Goal: Task Accomplishment & Management: Use online tool/utility

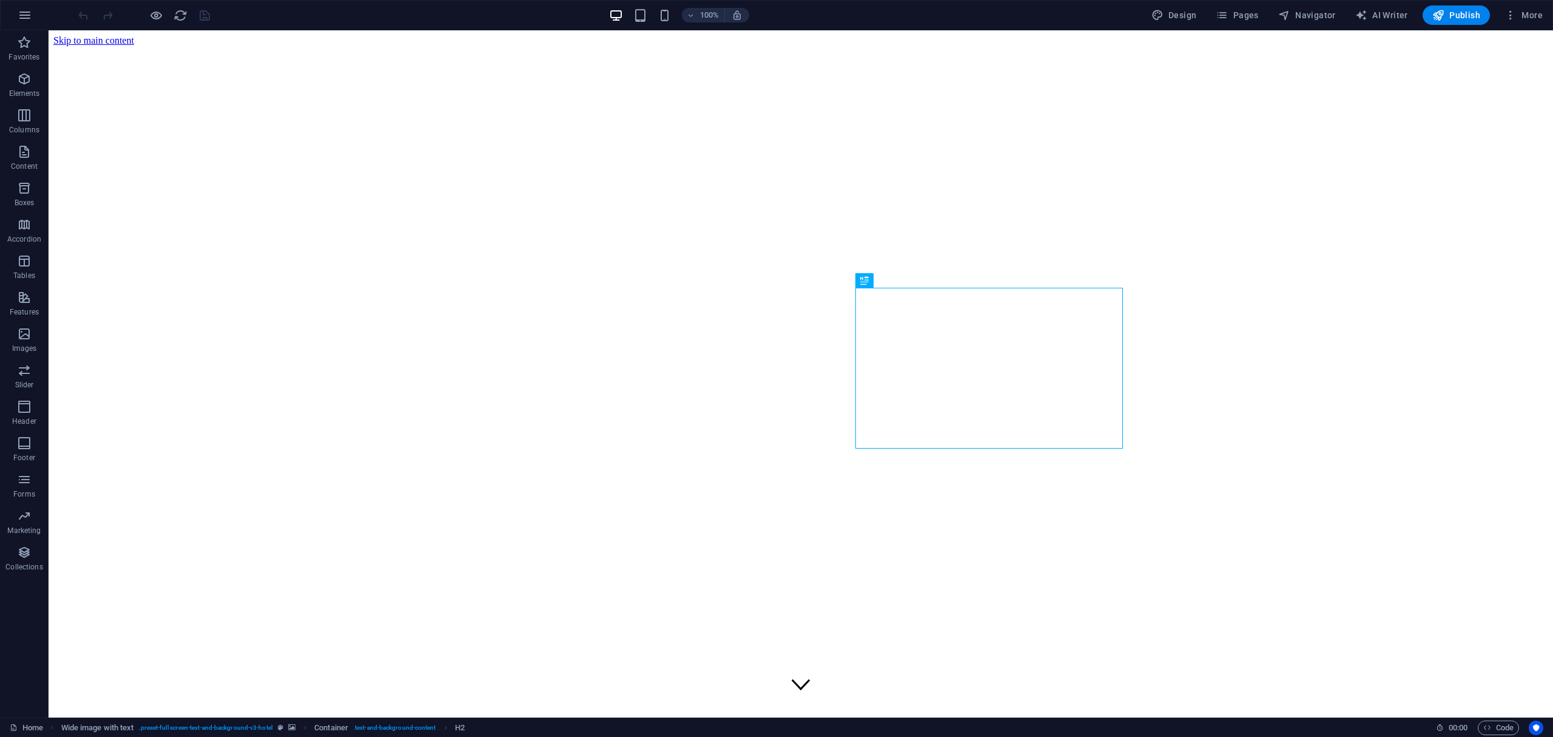
scroll to position [479, 0]
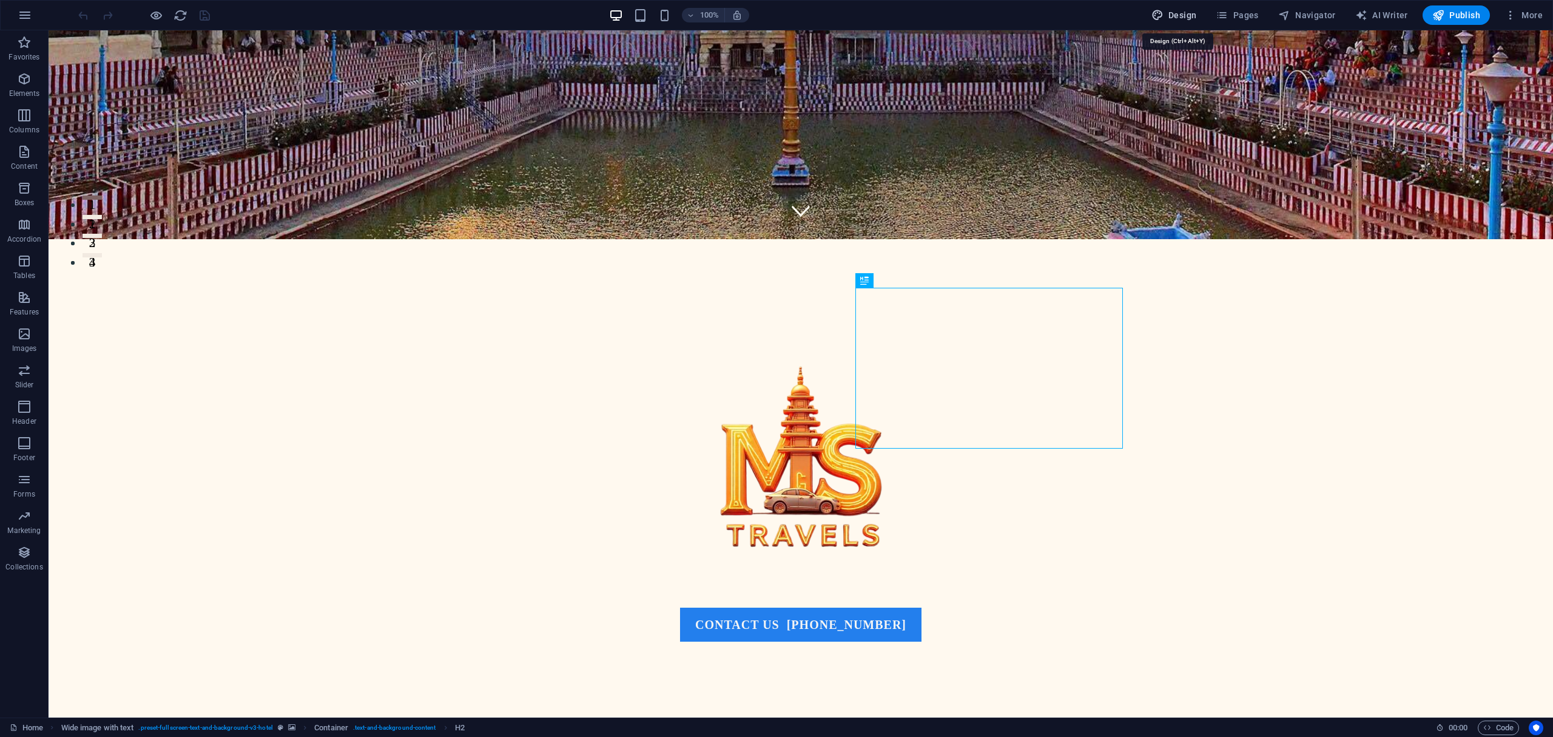
select select "px"
select select "400"
select select "px"
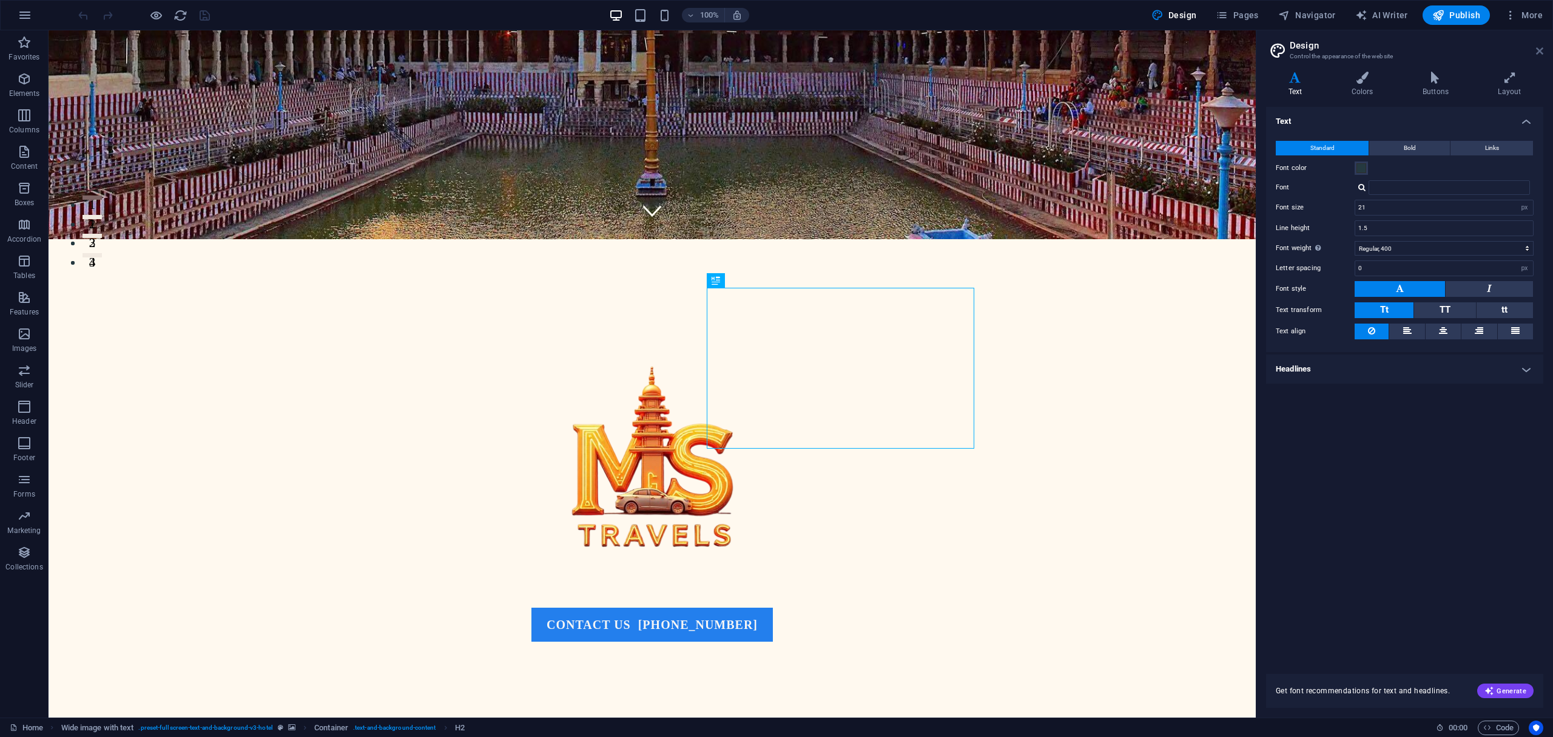
drag, startPoint x: 1542, startPoint y: 45, endPoint x: 1494, endPoint y: 16, distance: 56.6
click at [1542, 46] on icon at bounding box center [1539, 51] width 7 height 10
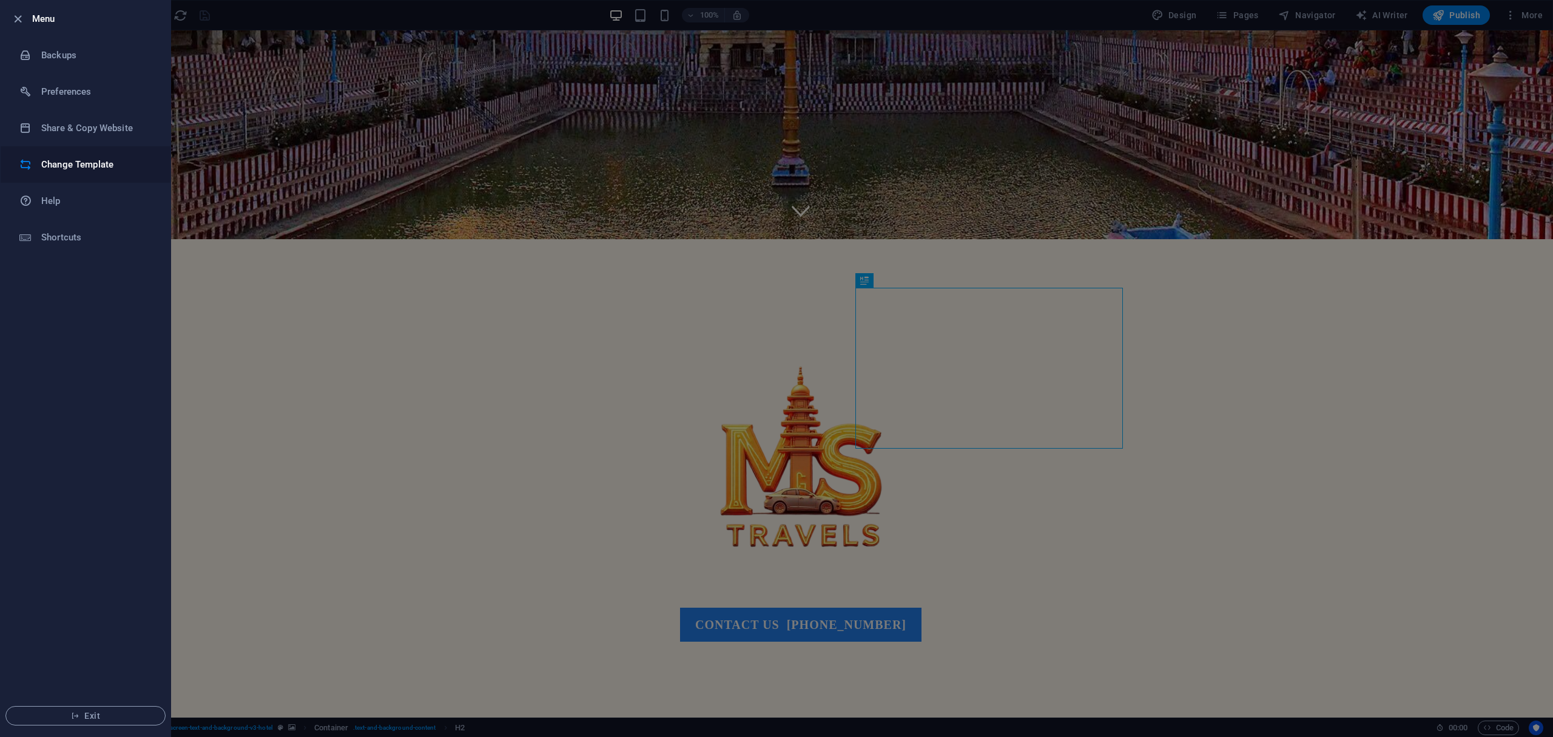
click at [83, 154] on li "Change Template" at bounding box center [86, 164] width 170 height 36
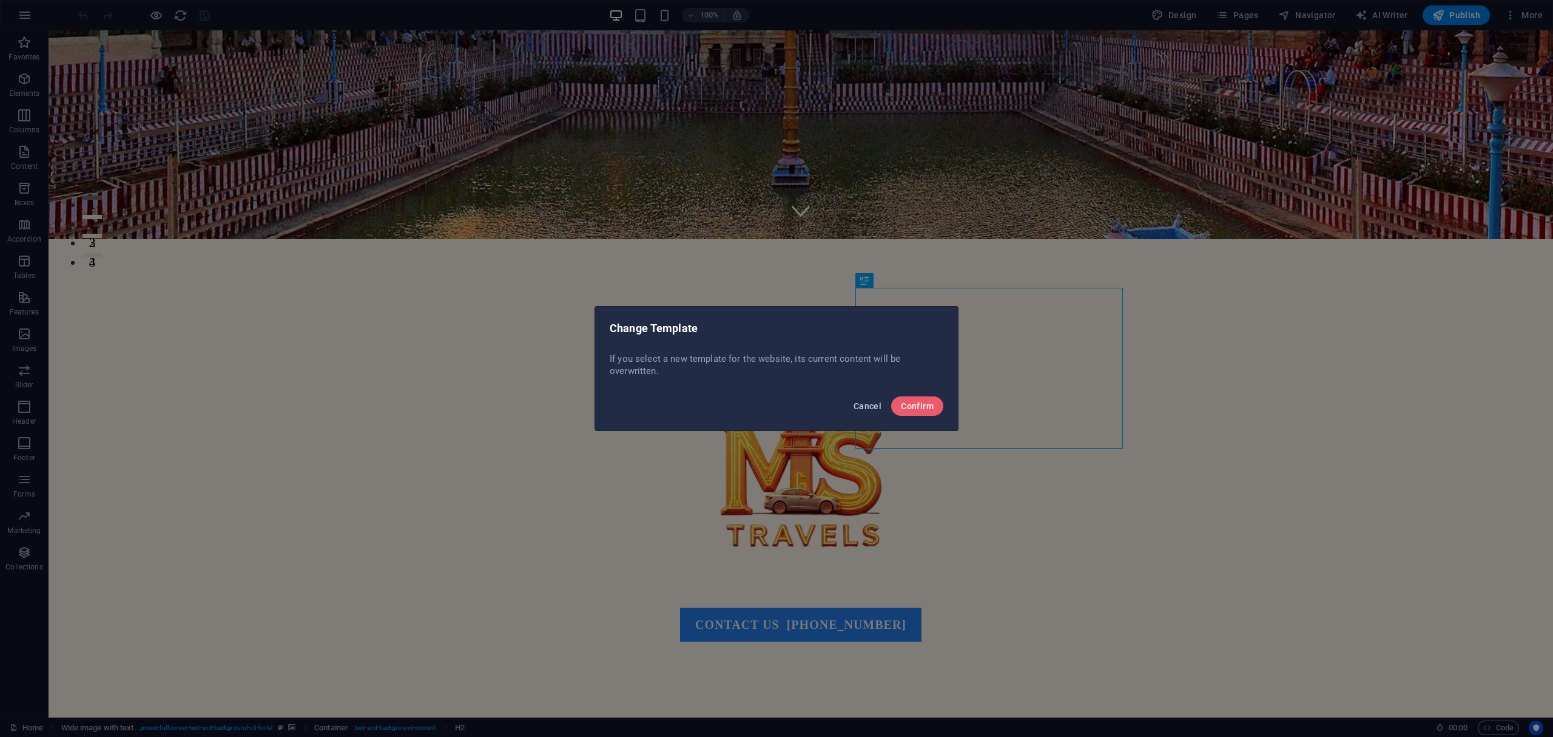
click at [862, 404] on span "Cancel" at bounding box center [868, 406] width 28 height 10
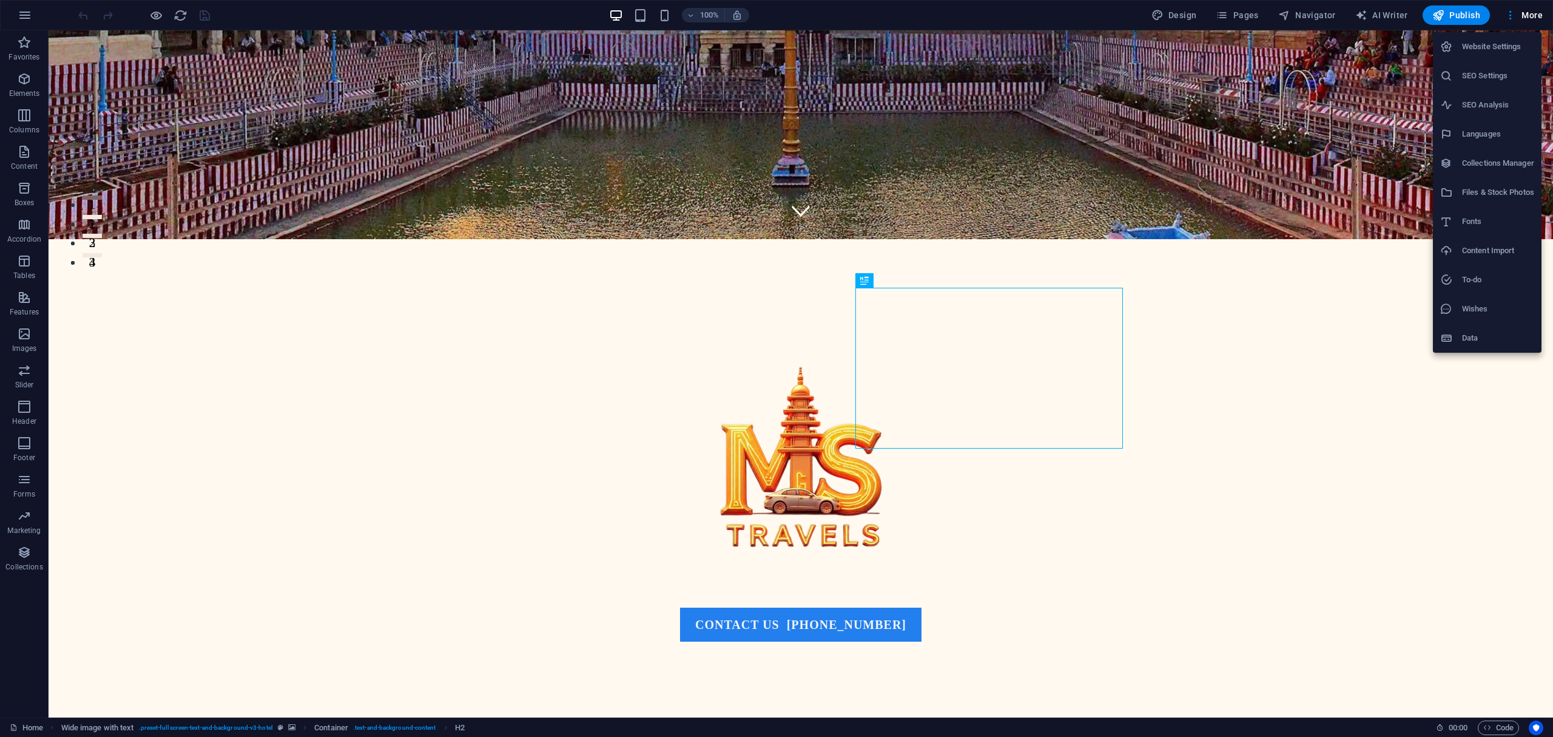
click at [27, 15] on div at bounding box center [776, 368] width 1553 height 737
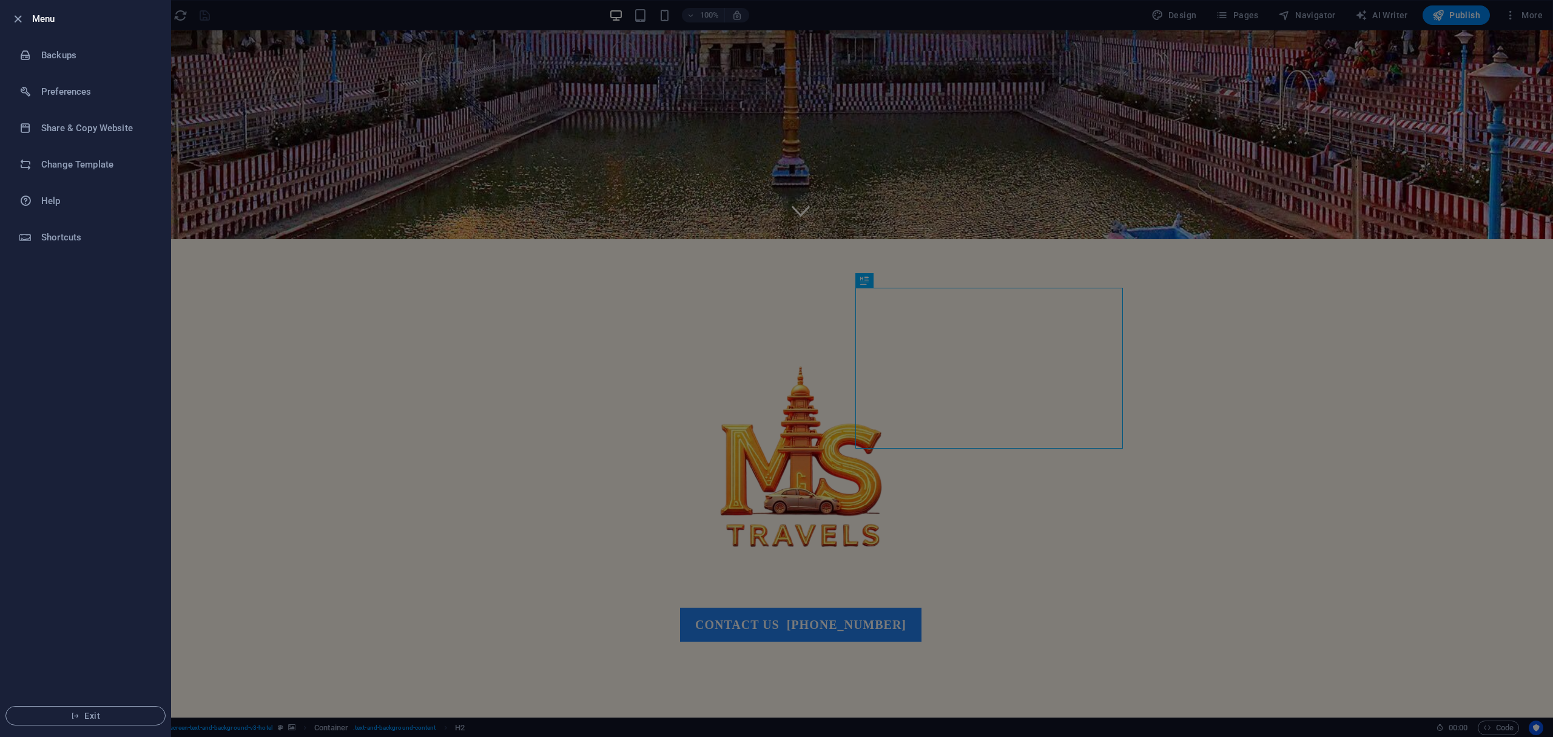
click at [982, 35] on div at bounding box center [776, 368] width 1553 height 737
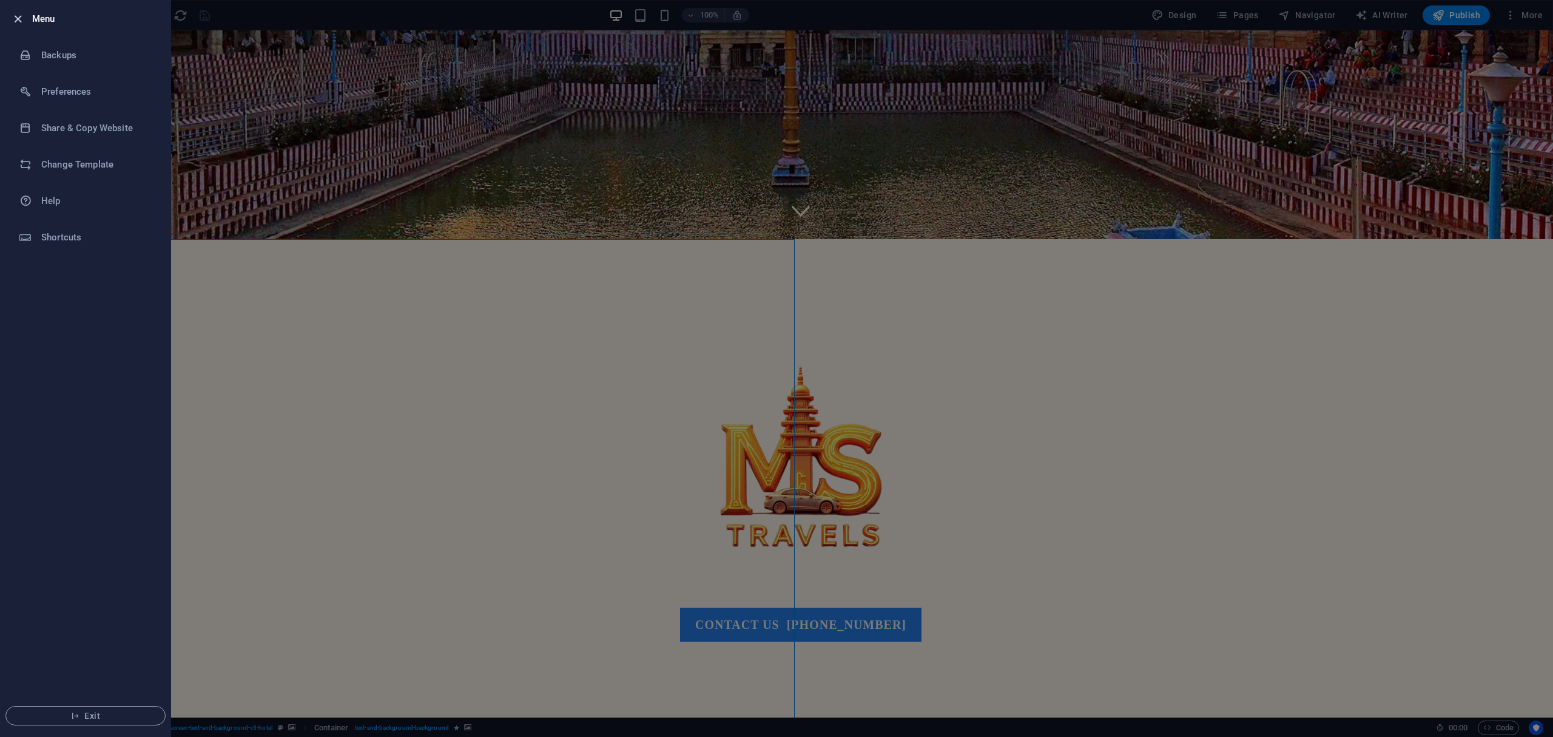
click at [20, 18] on icon "button" at bounding box center [18, 19] width 14 height 14
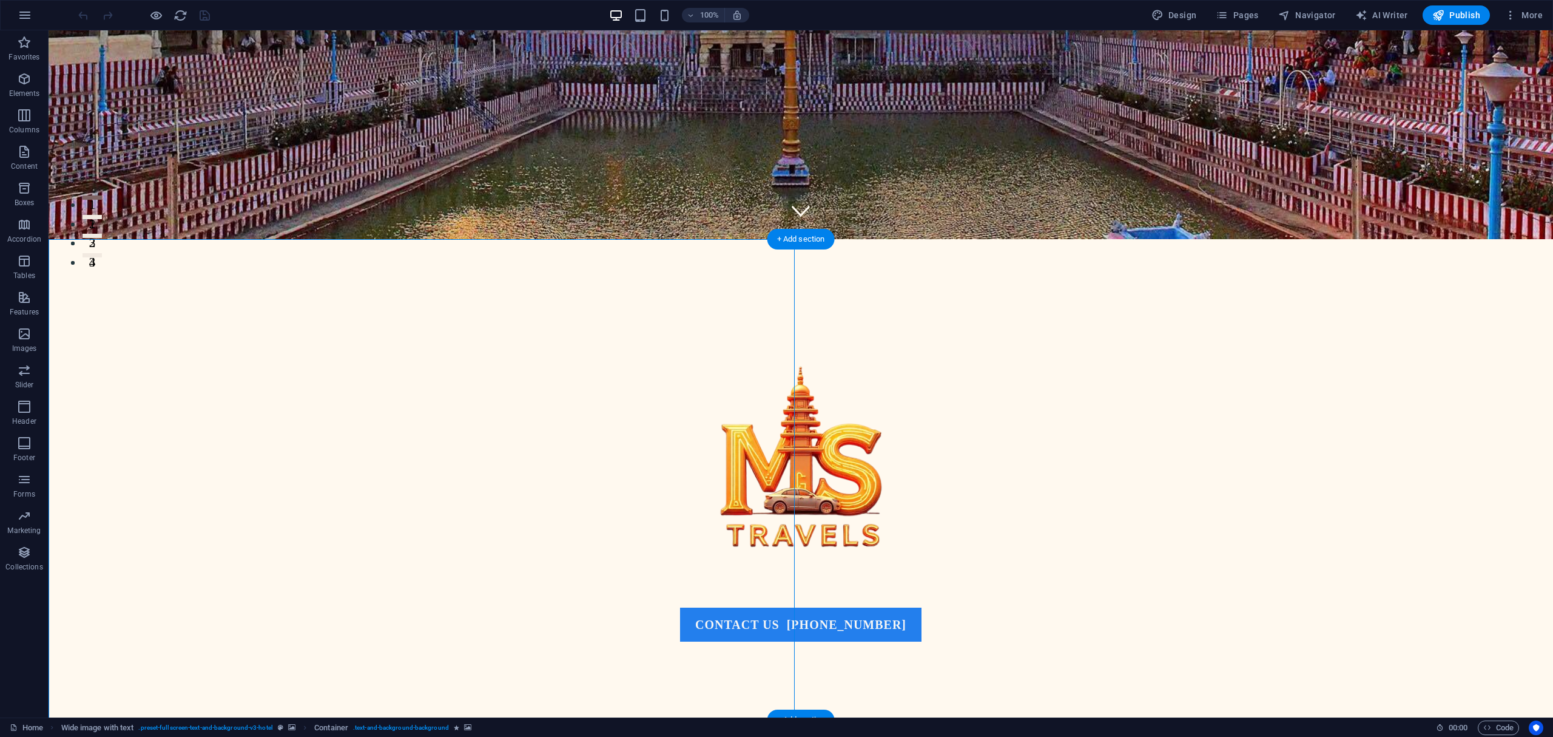
select select "px"
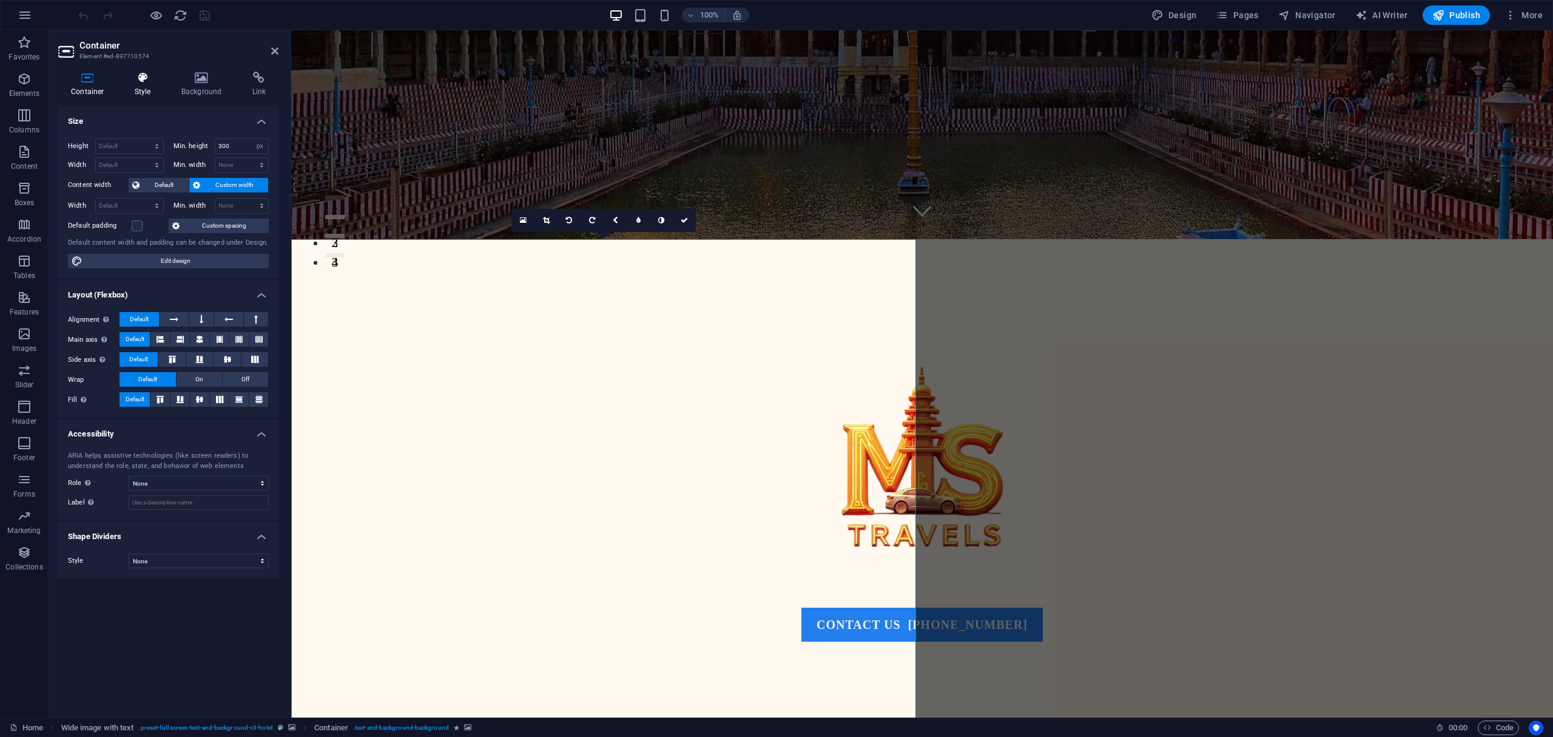
click at [142, 83] on icon at bounding box center [143, 78] width 42 height 12
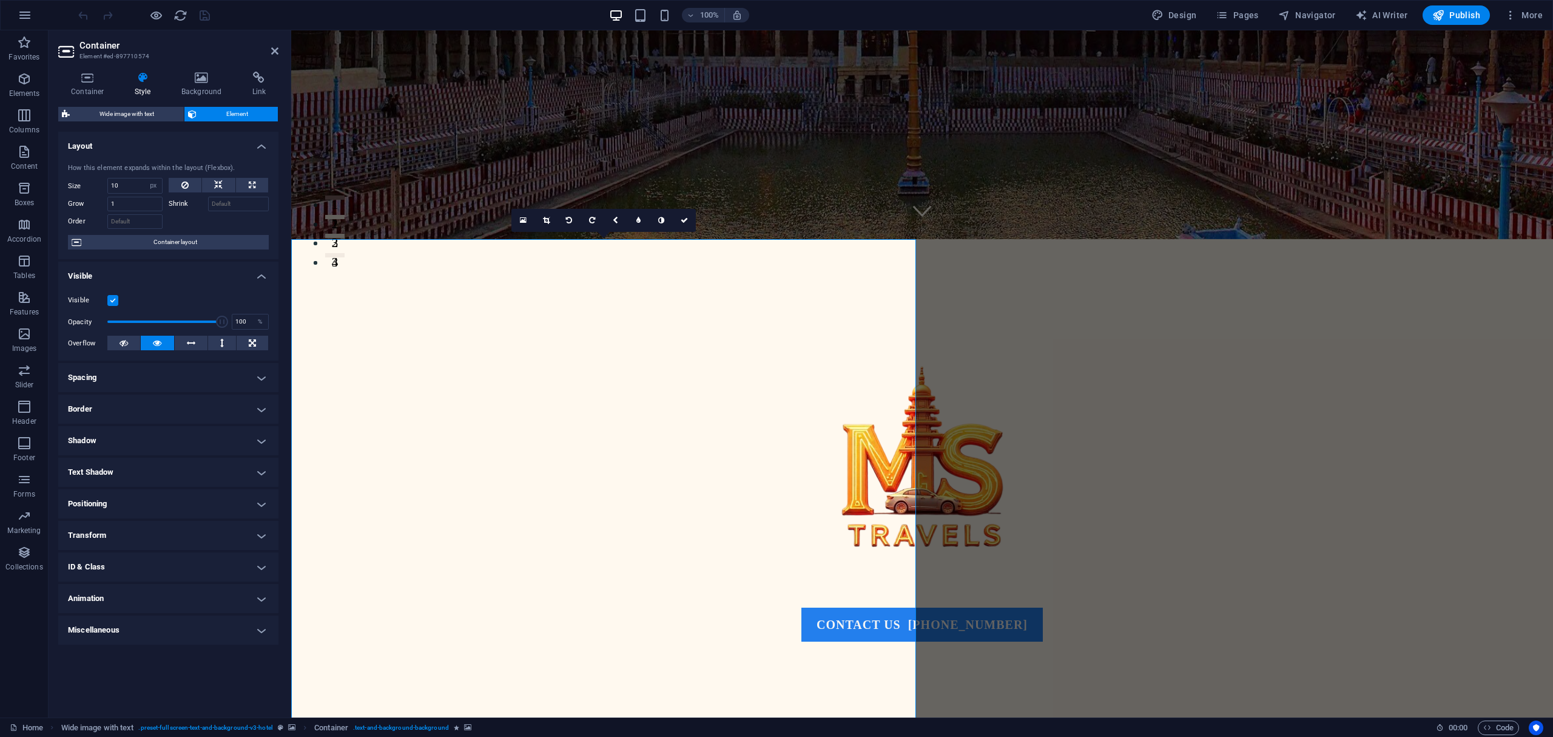
click at [184, 598] on h4 "Animation" at bounding box center [168, 598] width 220 height 29
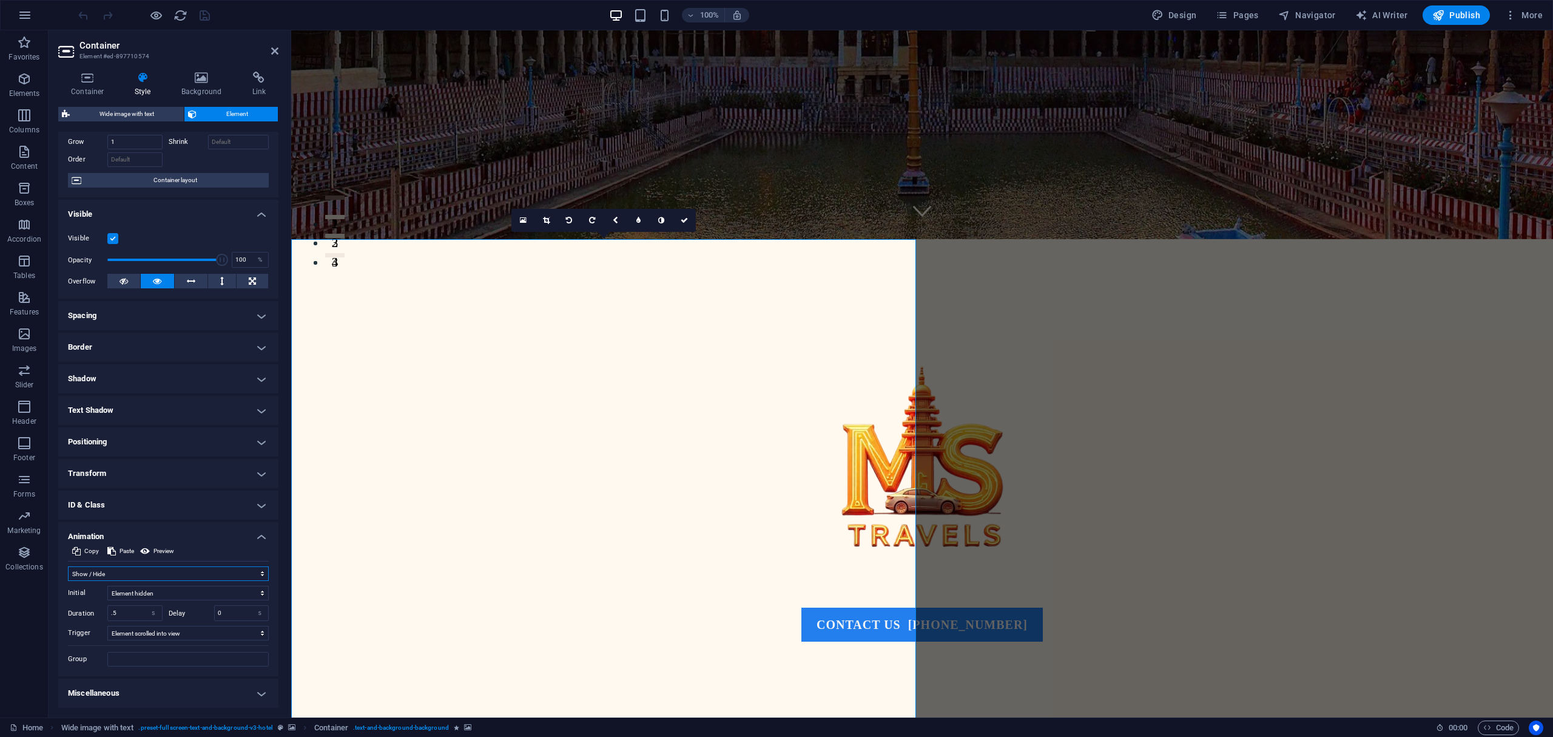
click at [184, 576] on select "Don't animate Show / Hide Slide up/down Zoom in/out Slide left to right Slide r…" at bounding box center [168, 573] width 201 height 15
click at [68, 575] on select "Don't animate Show / Hide Slide up/down Zoom in/out Slide left to right Slide r…" at bounding box center [168, 573] width 201 height 15
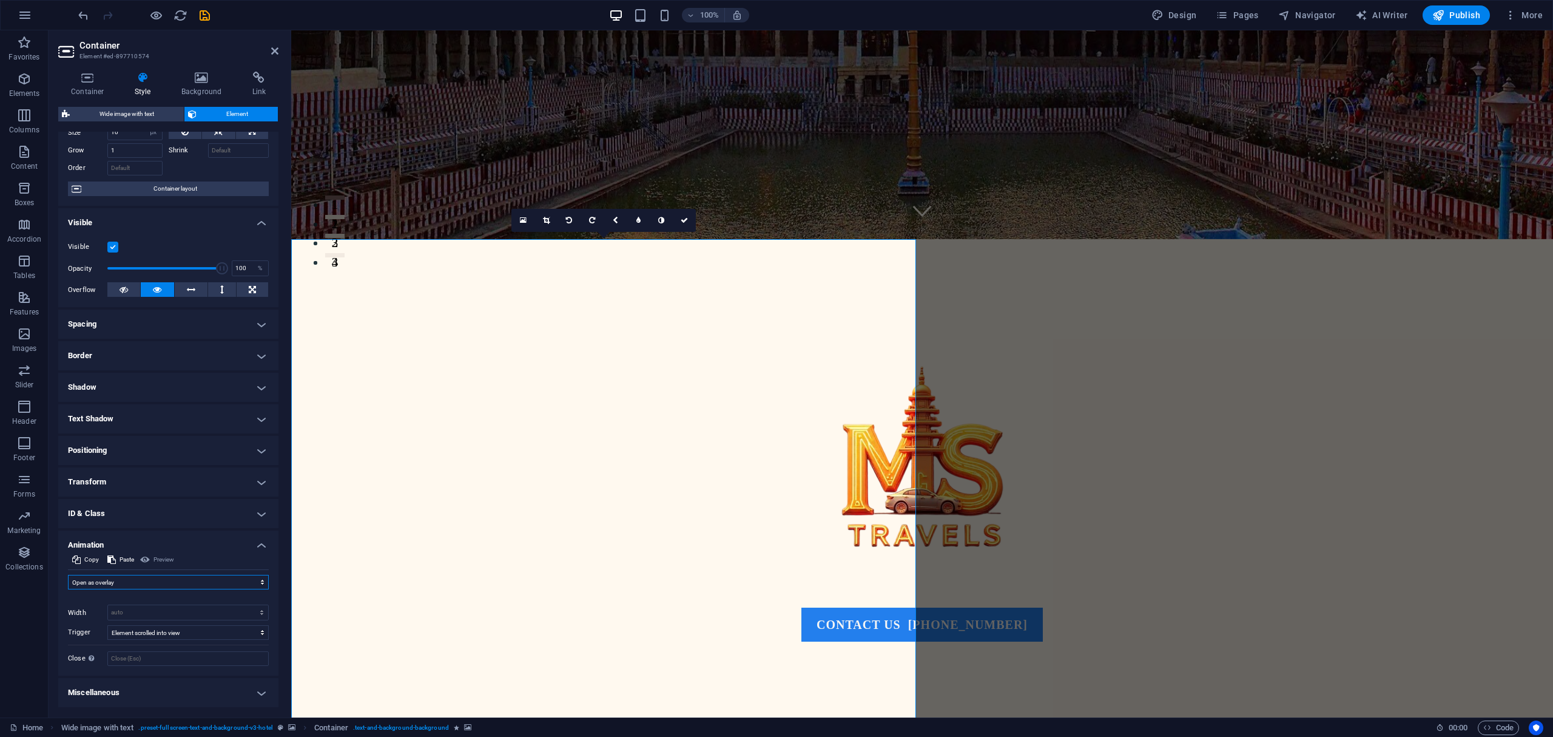
scroll to position [53, 0]
click at [177, 575] on select "Don't animate Show / Hide Slide up/down Zoom in/out Slide left to right Slide r…" at bounding box center [168, 582] width 201 height 15
click at [68, 575] on select "Don't animate Show / Hide Slide up/down Zoom in/out Slide left to right Slide r…" at bounding box center [168, 582] width 201 height 15
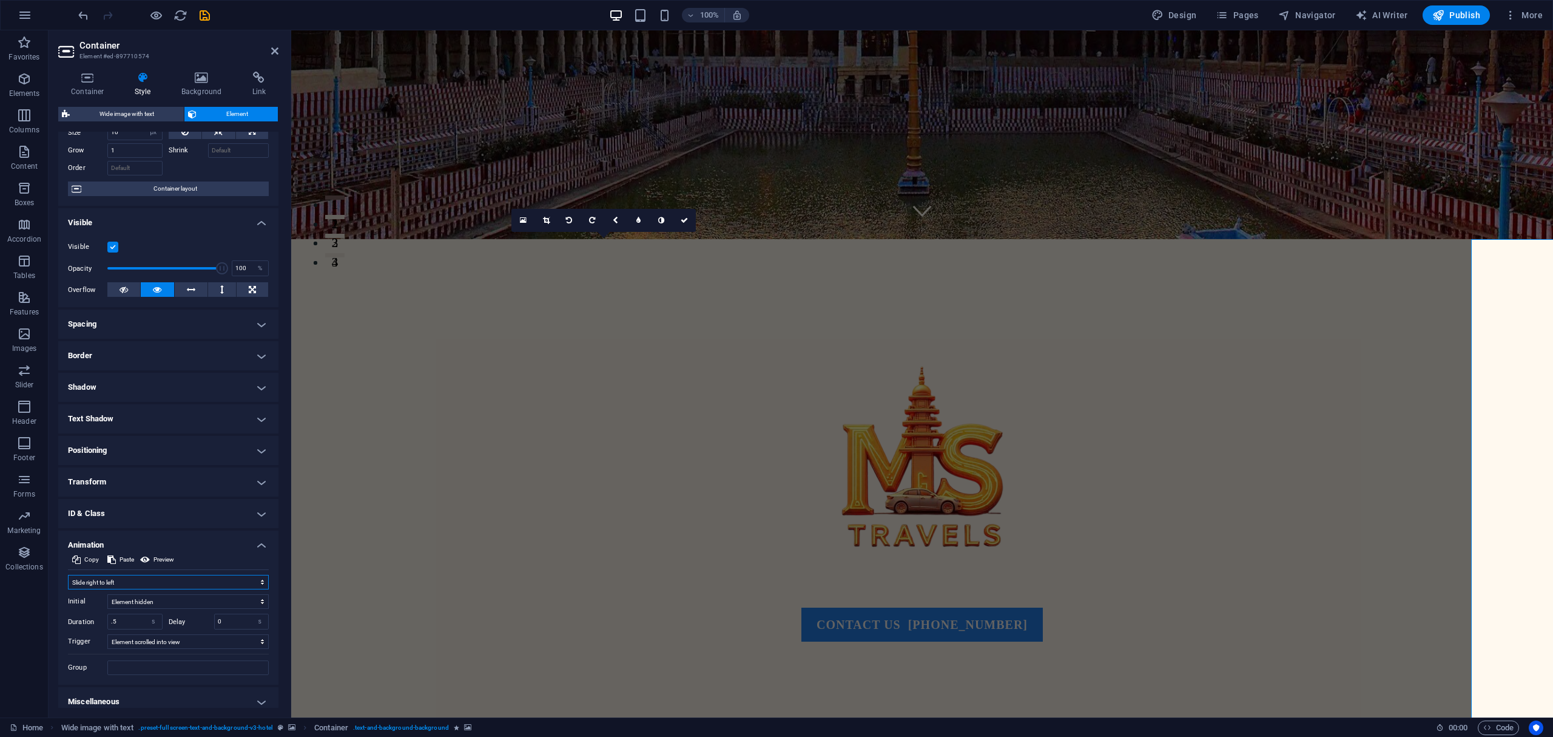
scroll to position [62, 0]
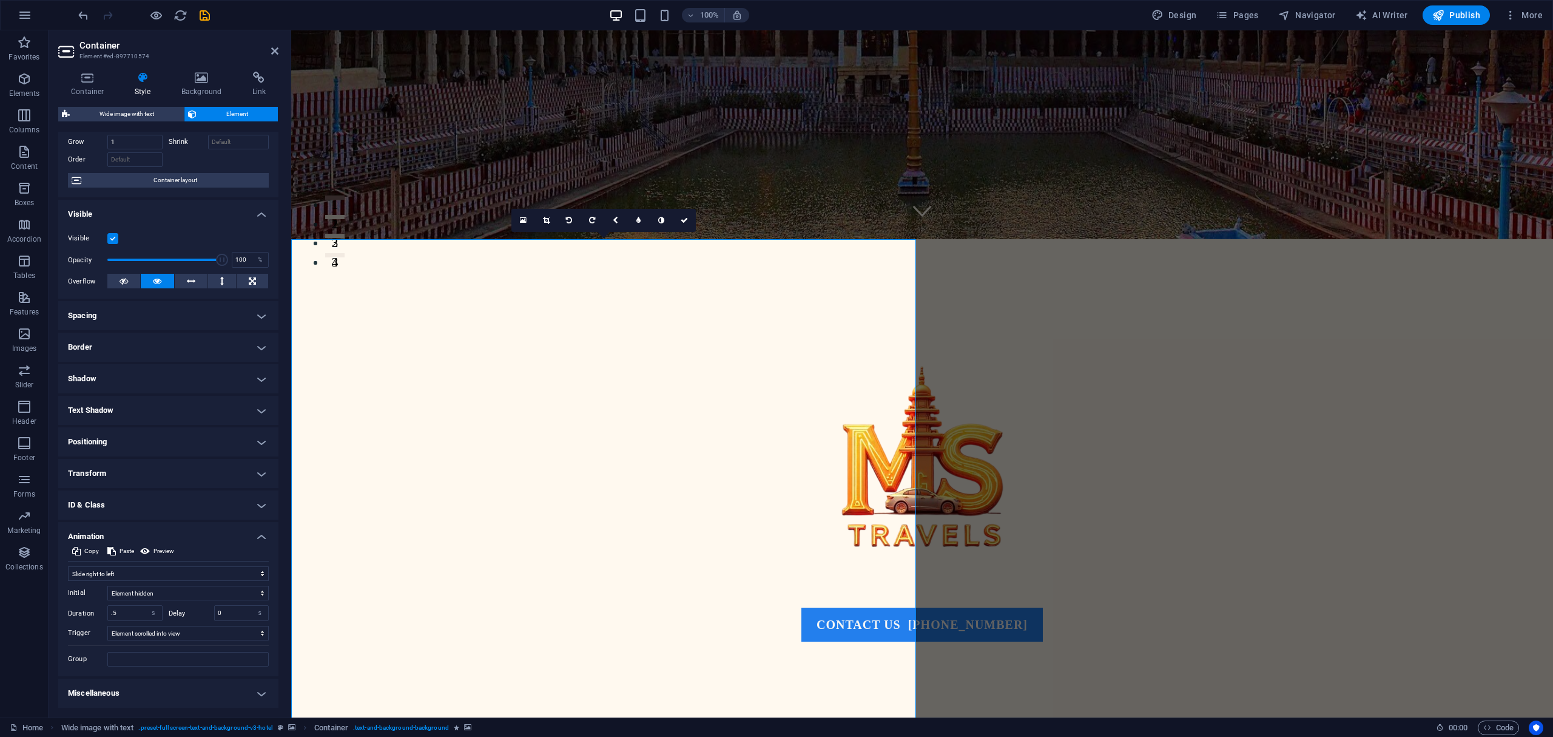
click at [158, 440] on h4 "Positioning" at bounding box center [168, 441] width 220 height 29
click at [154, 609] on select "Don't animate Show / Hide Slide up/down Zoom in/out Slide left to right Slide r…" at bounding box center [168, 616] width 201 height 15
click at [68, 609] on select "Don't animate Show / Hide Slide up/down Zoom in/out Slide left to right Slide r…" at bounding box center [168, 616] width 201 height 15
click at [120, 616] on select "Don't animate Show / Hide Slide up/down Zoom in/out Slide left to right Slide r…" at bounding box center [168, 616] width 201 height 15
select select "shrink"
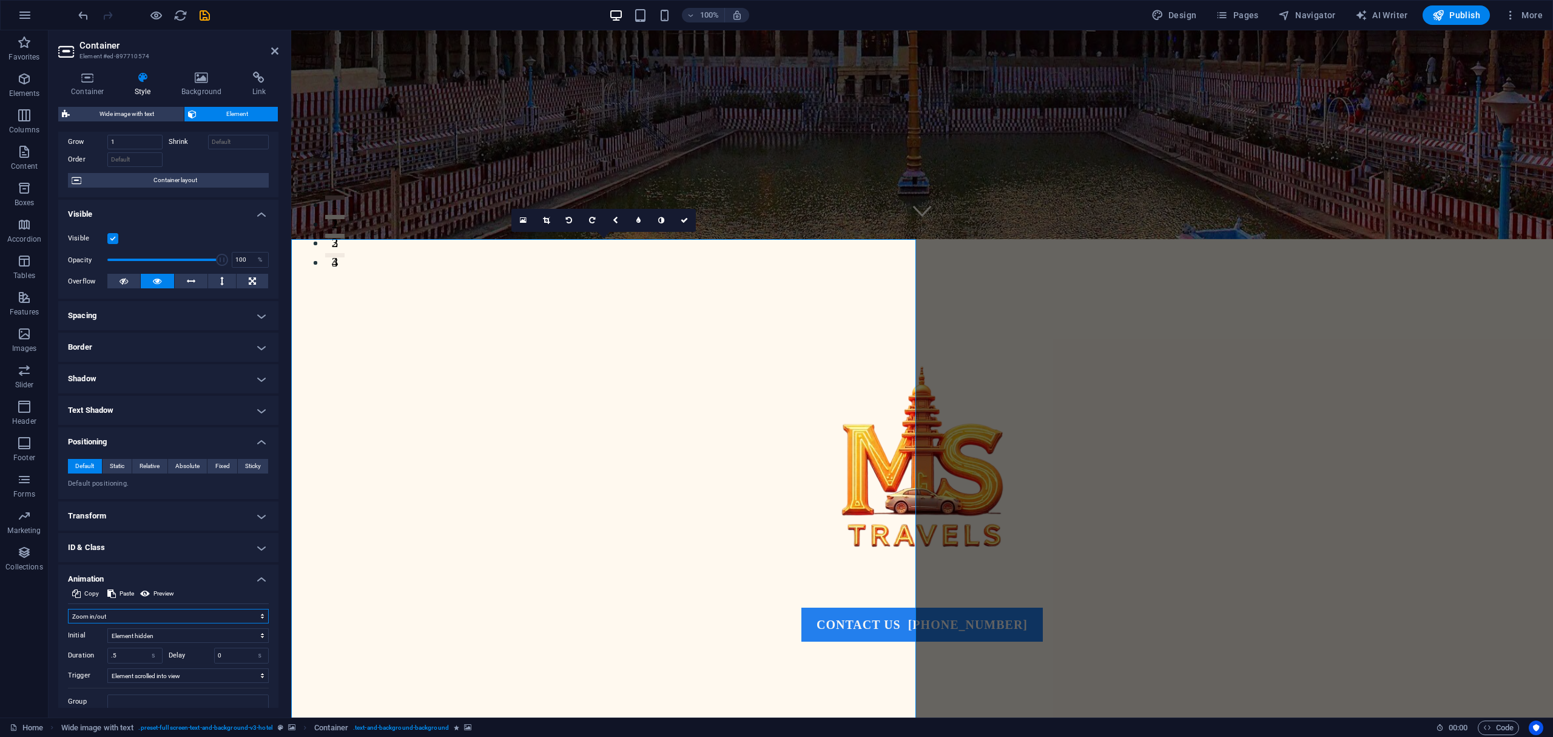
click at [68, 609] on select "Don't animate Show / Hide Slide up/down Zoom in/out Slide left to right Slide r…" at bounding box center [168, 616] width 201 height 15
click at [149, 618] on select "Don't animate Show / Hide Slide up/down Zoom in/out Slide left to right Slide r…" at bounding box center [168, 616] width 201 height 15
